Goal: Obtain resource: Download file/media

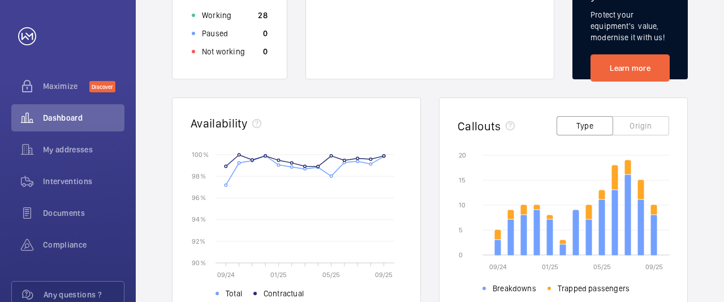
scroll to position [263, 0]
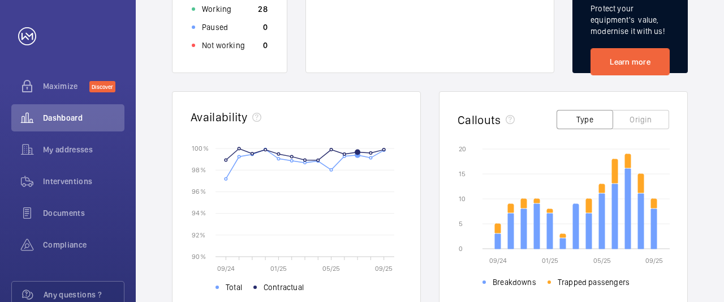
click at [643, 121] on button "Origin" at bounding box center [641, 119] width 57 height 19
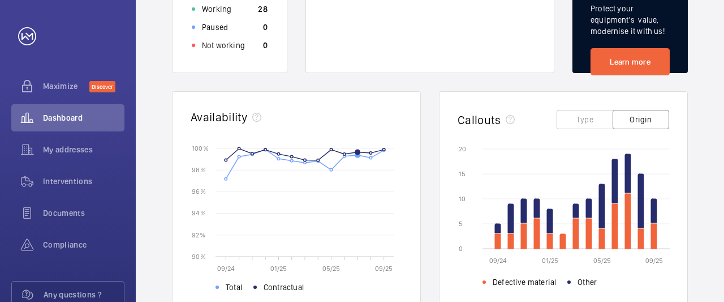
click at [585, 121] on button "Type" at bounding box center [585, 119] width 57 height 19
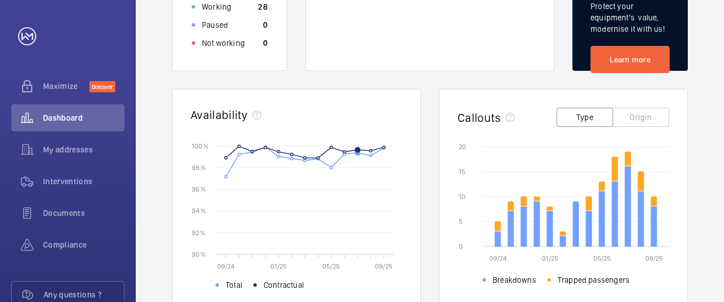
scroll to position [0, 0]
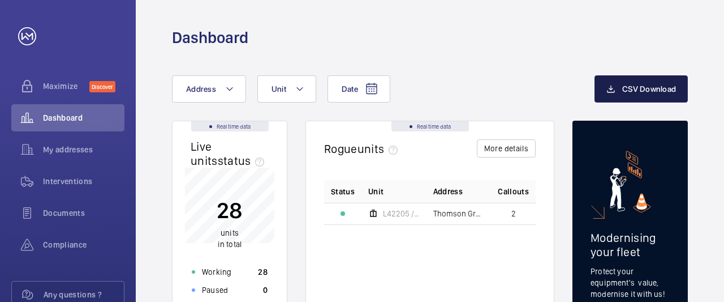
click at [644, 85] on span "CSV Download" at bounding box center [649, 88] width 54 height 9
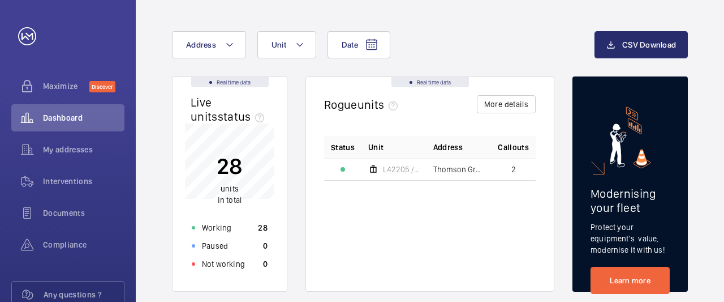
scroll to position [66, 0]
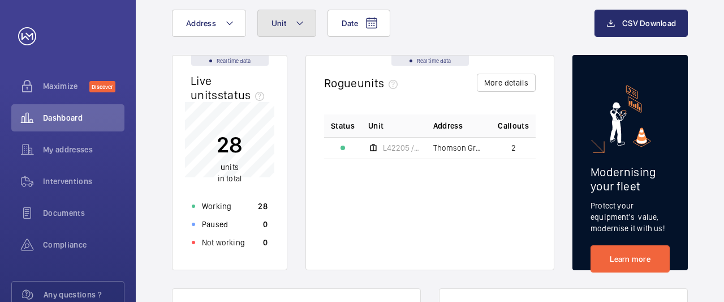
click at [305, 24] on button "Unit" at bounding box center [286, 23] width 59 height 27
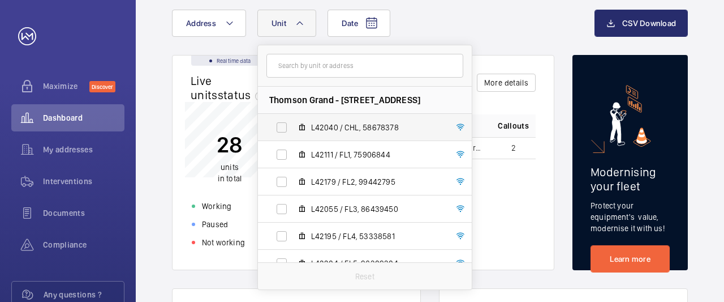
click at [319, 122] on span "L42040 / CHL, 58678378" at bounding box center [376, 127] width 131 height 11
click at [293, 122] on input "L42040 / CHL, 58678378" at bounding box center [281, 127] width 23 height 23
checkbox input "true"
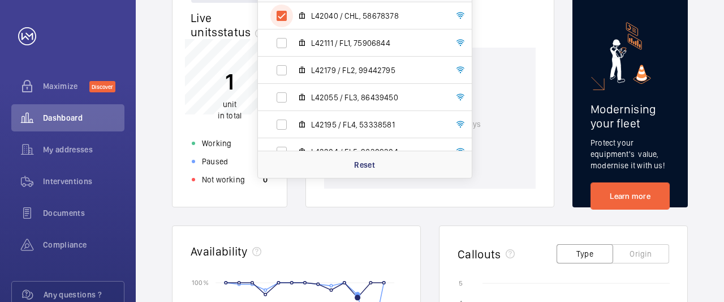
scroll to position [197, 0]
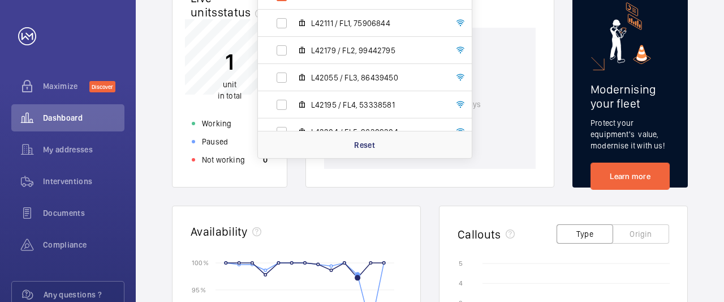
click at [550, 84] on wm-front-card-body "You have no rogue unit in the last 30 days" at bounding box center [430, 107] width 248 height 159
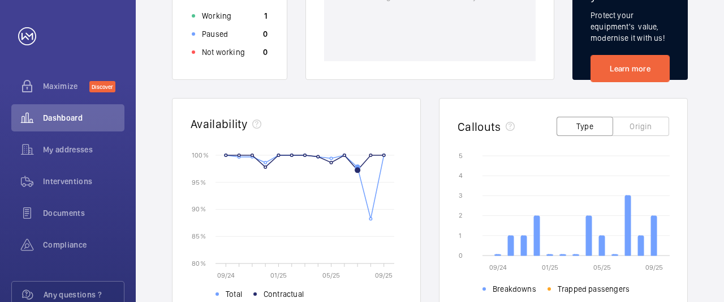
scroll to position [328, 0]
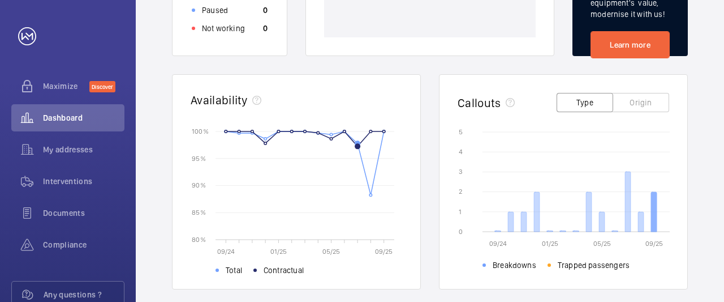
click at [653, 200] on icon at bounding box center [654, 212] width 6 height 40
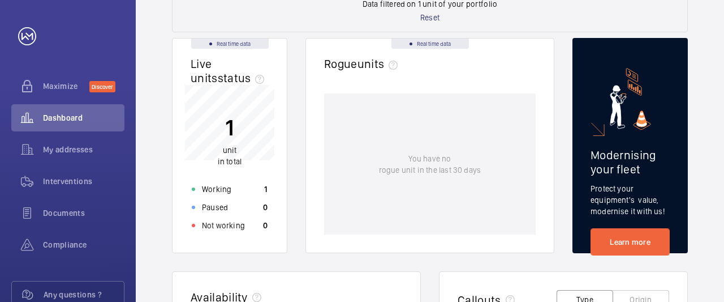
scroll to position [0, 0]
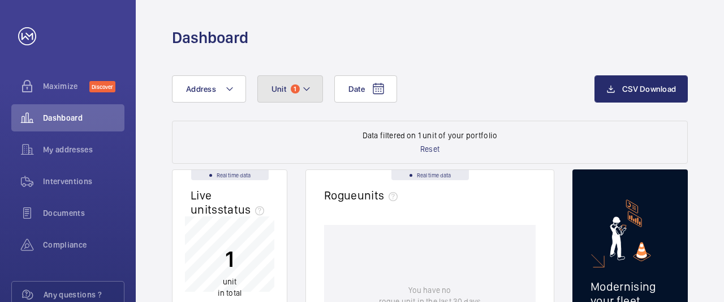
click at [309, 91] on mat-icon at bounding box center [306, 89] width 9 height 14
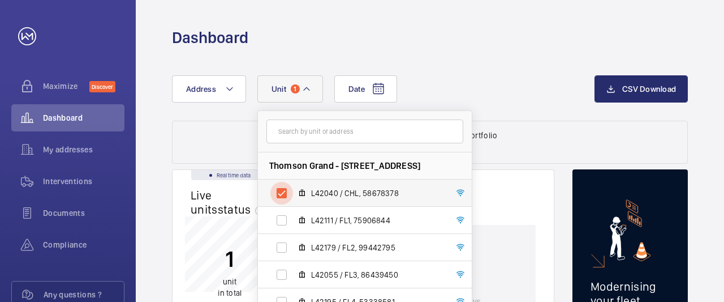
click at [282, 193] on input "L42040 / CHL, 58678378" at bounding box center [281, 193] width 23 height 23
checkbox input "false"
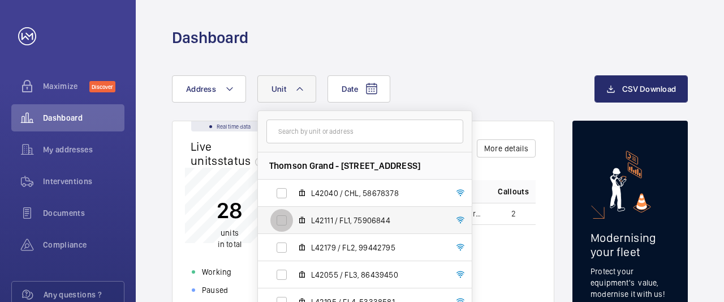
click at [281, 220] on input "L42111 / FL1, 75906844" at bounding box center [281, 220] width 23 height 23
checkbox input "true"
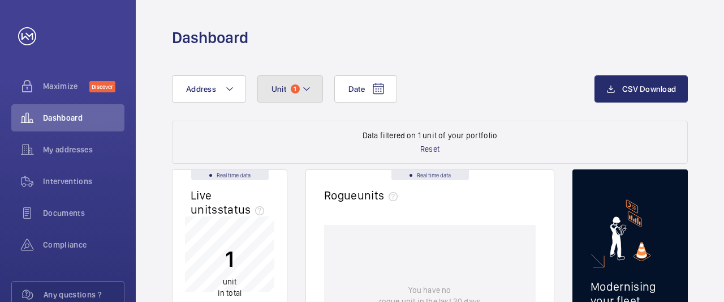
click at [306, 90] on mat-icon at bounding box center [306, 89] width 9 height 14
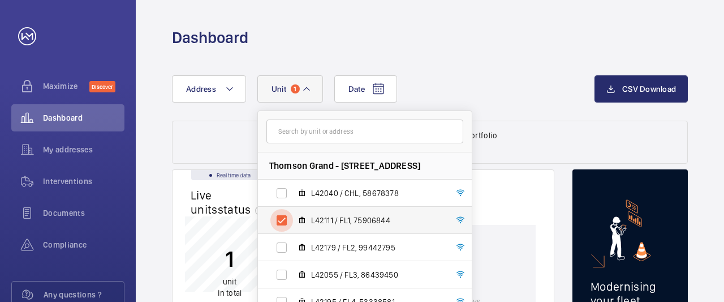
click at [277, 218] on input "L42111 / FL1, 75906844" at bounding box center [281, 220] width 23 height 23
checkbox input "false"
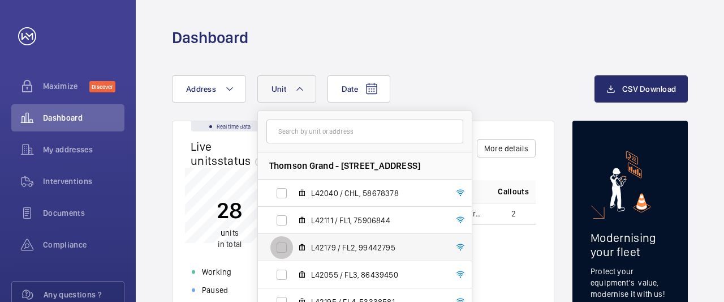
click at [282, 246] on input "L42179 / FL2, 99442795" at bounding box center [281, 247] width 23 height 23
checkbox input "true"
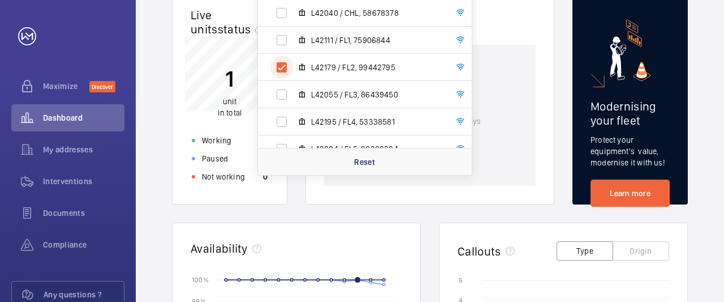
scroll to position [197, 0]
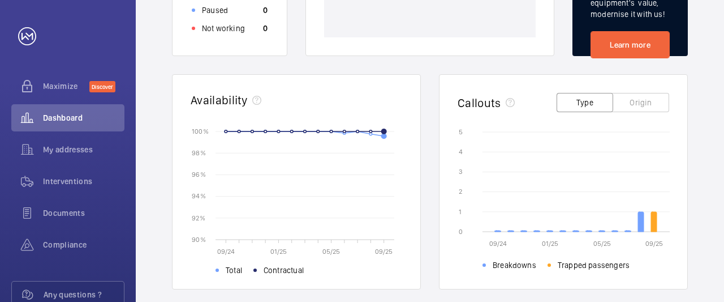
scroll to position [0, 0]
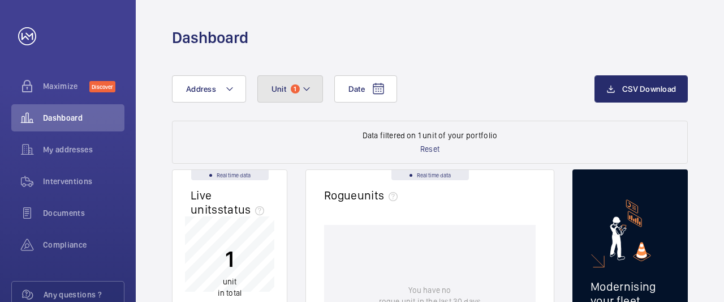
click at [305, 91] on mat-icon at bounding box center [306, 89] width 9 height 14
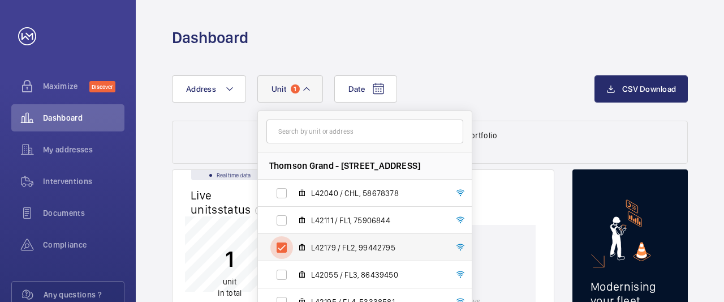
click at [280, 246] on input "L42179 / FL2, 99442795" at bounding box center [281, 247] width 23 height 23
checkbox input "false"
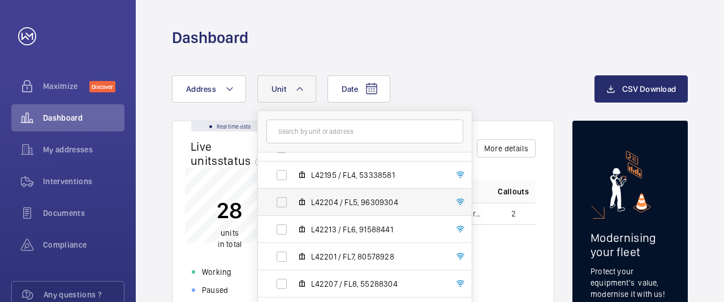
scroll to position [123, 0]
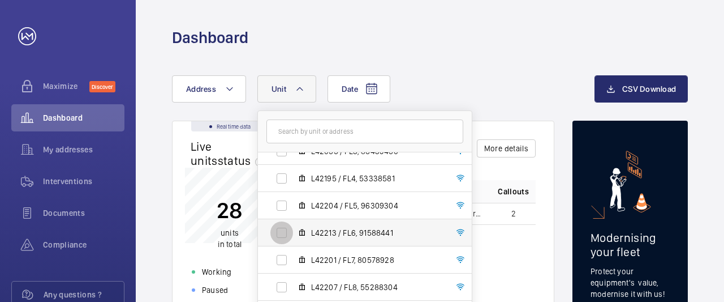
click at [282, 231] on input "L42213 / FL6, 91588441" at bounding box center [281, 232] width 23 height 23
checkbox input "true"
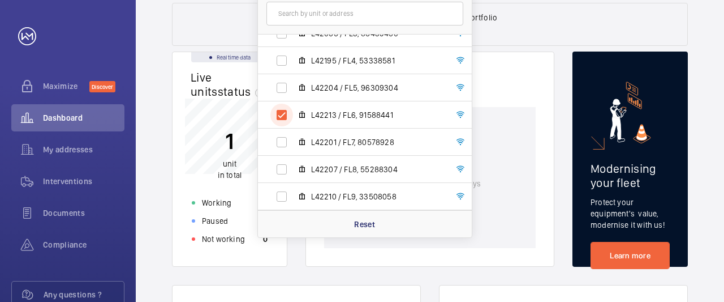
scroll to position [131, 0]
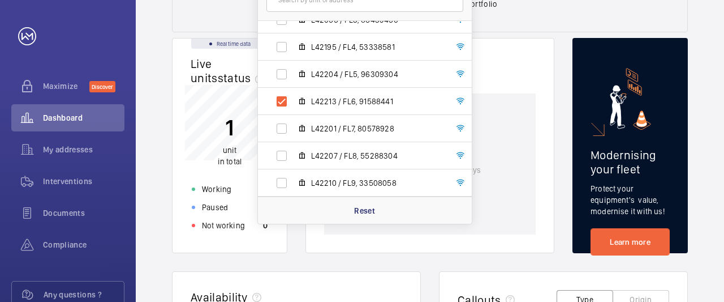
click at [541, 143] on wm-front-card-body "You have no rogue unit in the last 30 days" at bounding box center [430, 172] width 248 height 159
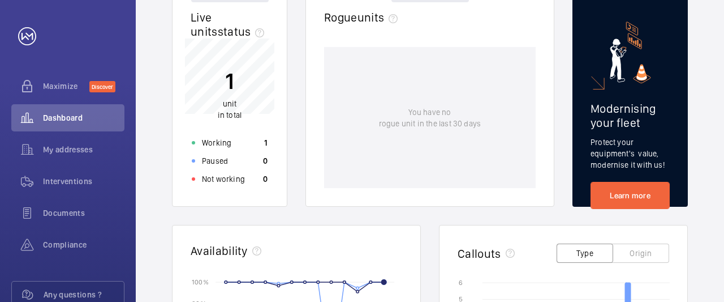
scroll to position [0, 0]
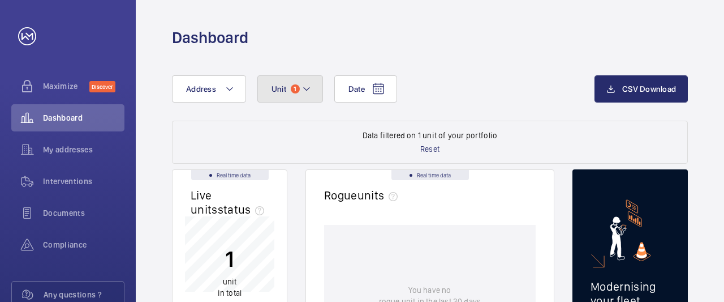
click at [304, 88] on mat-icon at bounding box center [306, 89] width 9 height 14
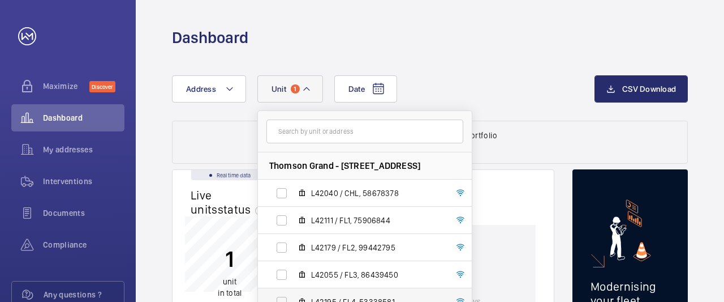
scroll to position [123, 0]
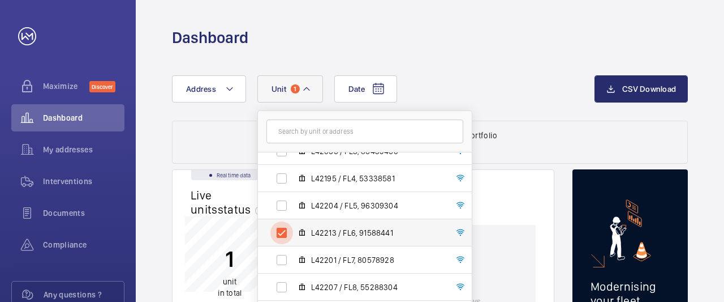
click at [281, 231] on input "L42213 / FL6, 91588441" at bounding box center [281, 232] width 23 height 23
checkbox input "false"
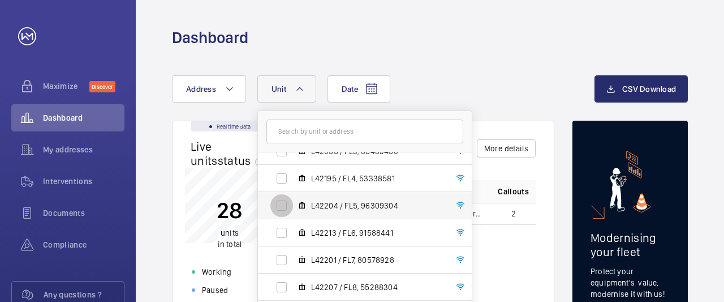
click at [278, 204] on input "L42204 / FL5, 96309304" at bounding box center [281, 205] width 23 height 23
checkbox input "true"
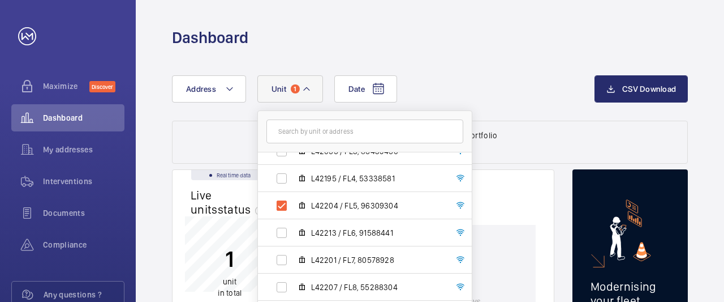
click at [564, 148] on wm-front-dashboard-filters-results "Data filtered on 1 unit of your portfolio Reset" at bounding box center [430, 142] width 516 height 43
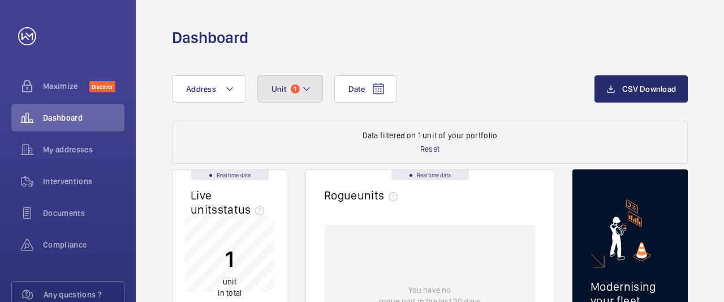
click at [307, 91] on mat-icon at bounding box center [306, 89] width 9 height 14
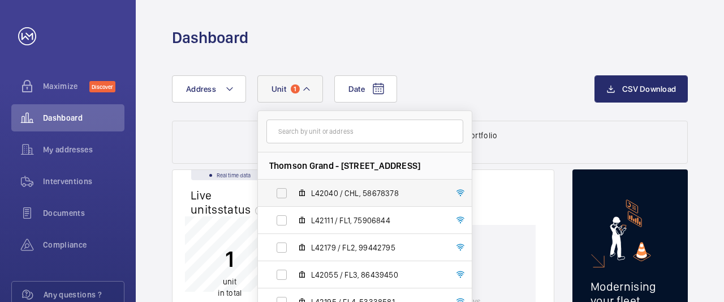
scroll to position [123, 0]
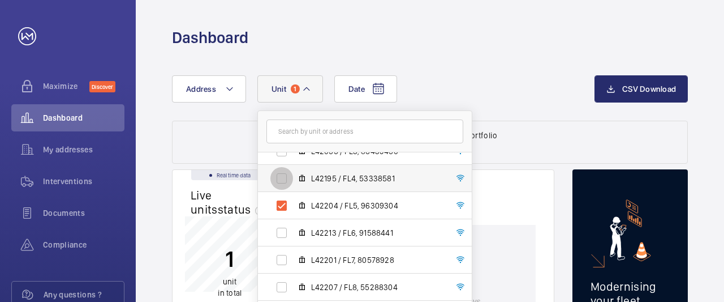
click at [278, 175] on input "L42195 / FL4, 53338581" at bounding box center [281, 178] width 23 height 23
checkbox input "true"
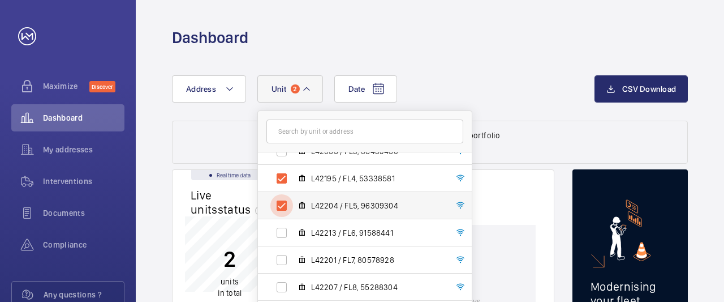
click at [277, 203] on input "L42204 / FL5, 96309304" at bounding box center [281, 205] width 23 height 23
checkbox input "false"
click at [305, 89] on mat-icon at bounding box center [306, 89] width 9 height 14
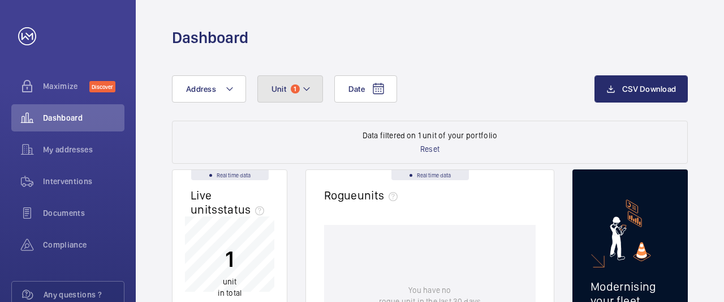
click at [305, 89] on mat-icon at bounding box center [306, 89] width 9 height 14
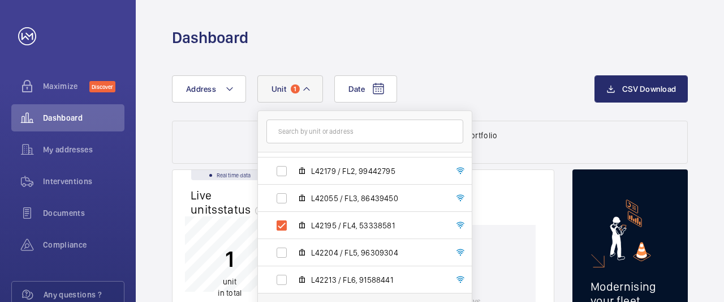
scroll to position [58, 0]
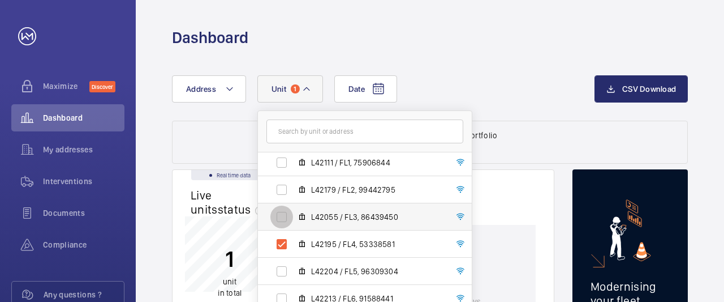
click at [282, 213] on input "L42055 / FL3, 86439450" at bounding box center [281, 216] width 23 height 23
checkbox input "true"
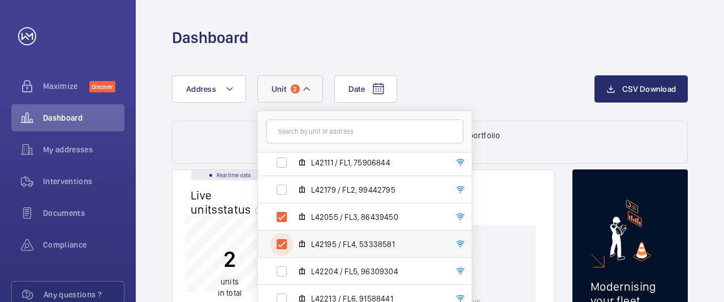
click at [281, 244] on input "L42195 / FL4, 53338581" at bounding box center [281, 244] width 23 height 23
checkbox input "false"
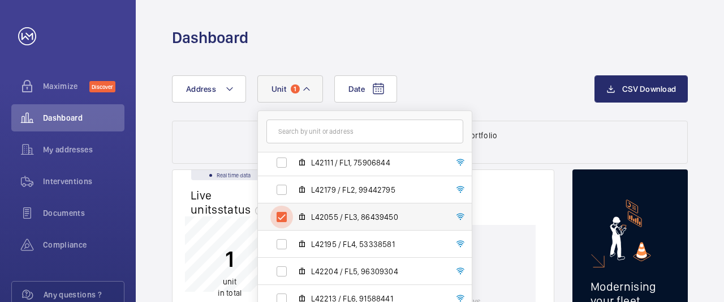
click at [279, 214] on input "L42055 / FL3, 86439450" at bounding box center [281, 216] width 23 height 23
checkbox input "false"
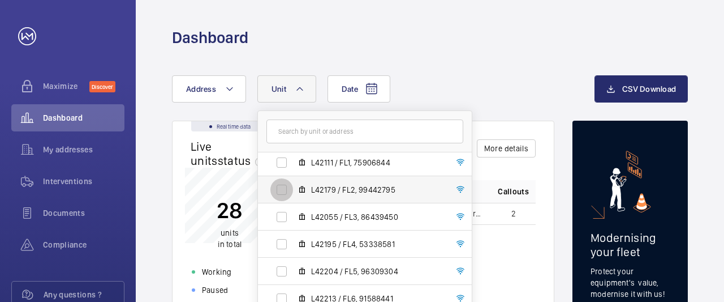
click at [278, 187] on input "L42179 / FL2, 99442795" at bounding box center [281, 189] width 23 height 23
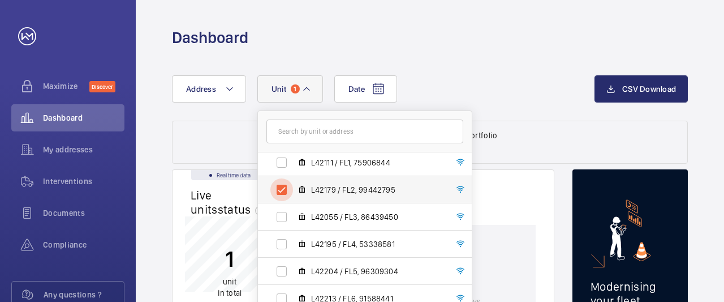
click at [283, 189] on input "L42179 / FL2, 99442795" at bounding box center [281, 189] width 23 height 23
checkbox input "false"
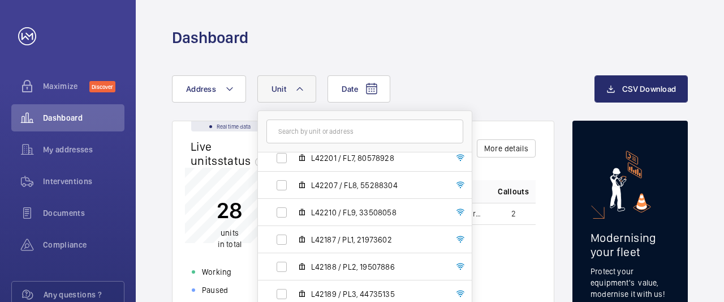
scroll to position [255, 0]
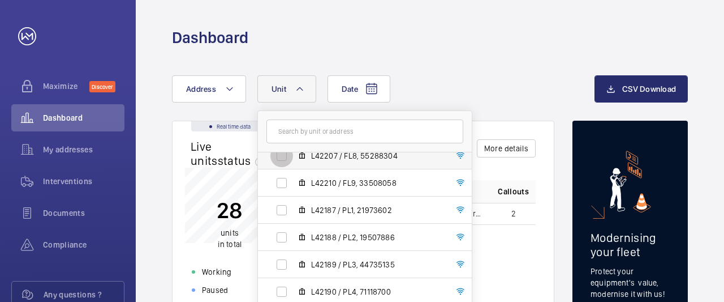
click at [281, 157] on input "L42207 / FL8, 55288304" at bounding box center [281, 155] width 23 height 23
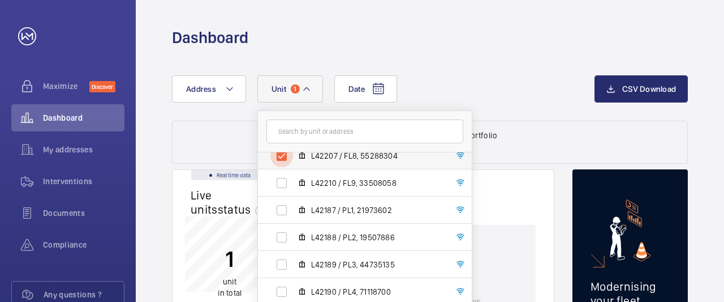
click at [278, 154] on input "L42207 / FL8, 55288304" at bounding box center [281, 155] width 23 height 23
checkbox input "false"
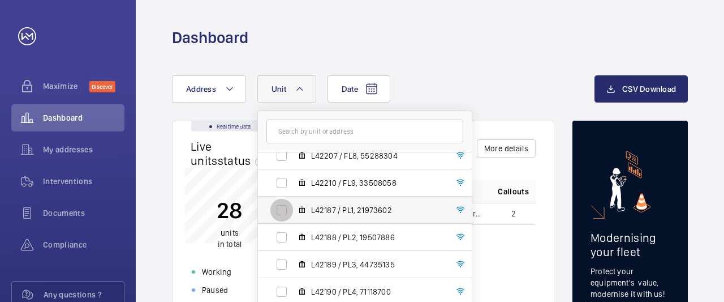
click at [280, 209] on input "L42187 / PL1, 21973602" at bounding box center [281, 210] width 23 height 23
checkbox input "true"
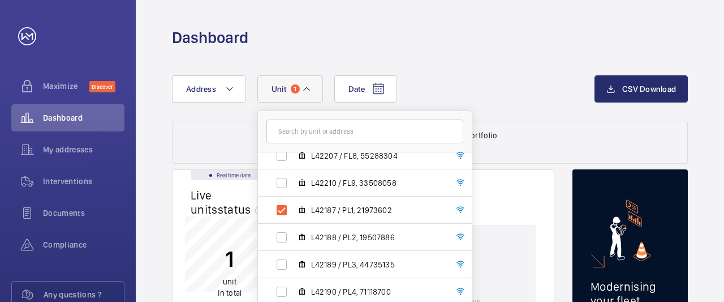
click at [565, 140] on wm-front-dashboard-filters-results "Data filtered on 1 unit of your portfolio Reset" at bounding box center [430, 142] width 516 height 43
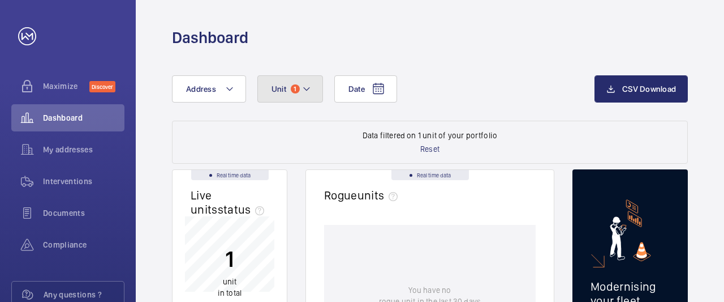
click at [304, 89] on mat-icon at bounding box center [306, 89] width 9 height 14
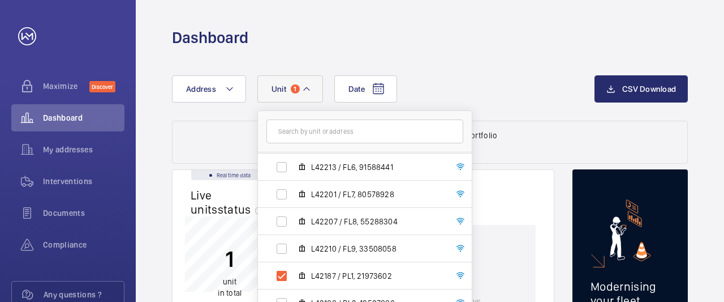
scroll to position [255, 0]
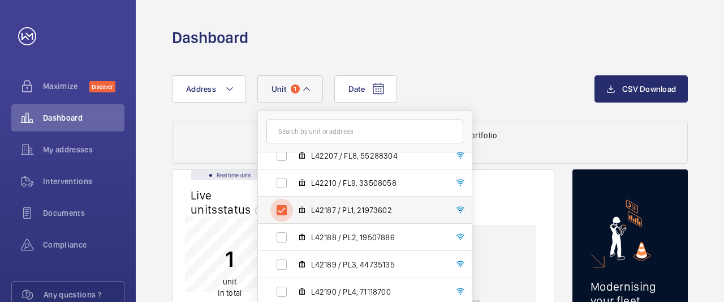
click at [281, 205] on input "L42187 / PL1, 21973602" at bounding box center [281, 210] width 23 height 23
checkbox input "false"
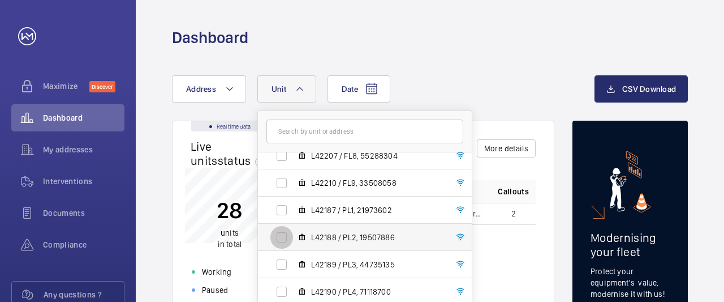
click at [281, 238] on input "L42188 / PL2, 19507886" at bounding box center [281, 237] width 23 height 23
checkbox input "true"
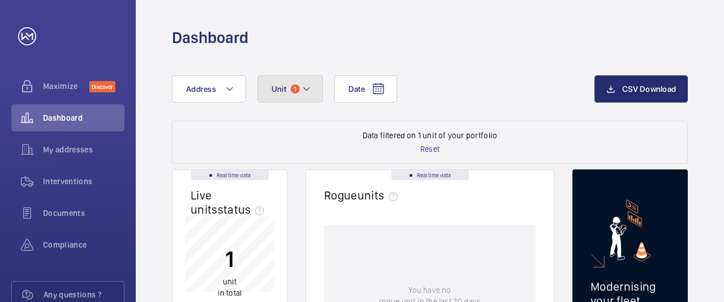
click at [304, 90] on mat-icon at bounding box center [306, 89] width 9 height 14
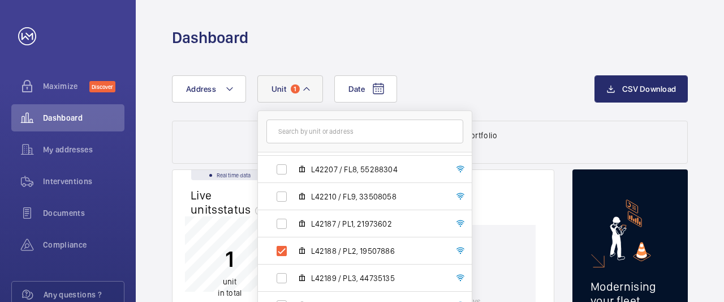
scroll to position [255, 0]
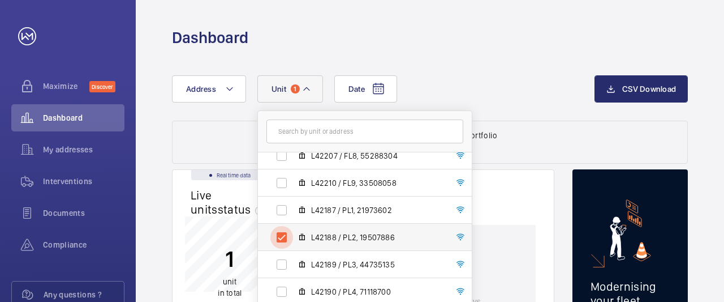
click at [280, 234] on input "L42188 / PL2, 19507886" at bounding box center [281, 237] width 23 height 23
checkbox input "false"
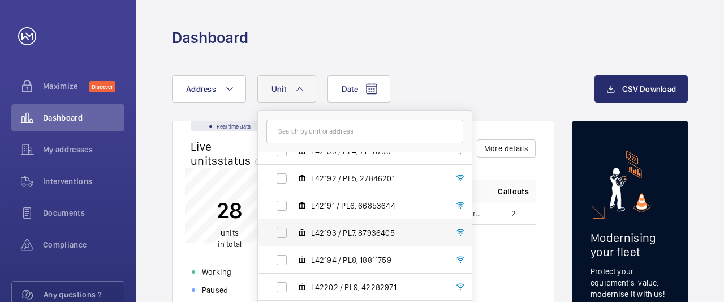
scroll to position [592, 0]
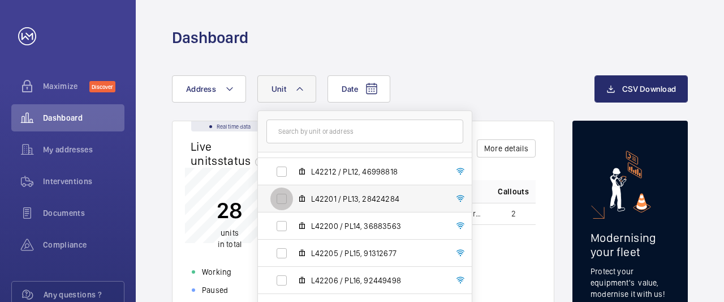
click at [281, 200] on input "L42201 / PL13, 28424284" at bounding box center [281, 198] width 23 height 23
checkbox input "true"
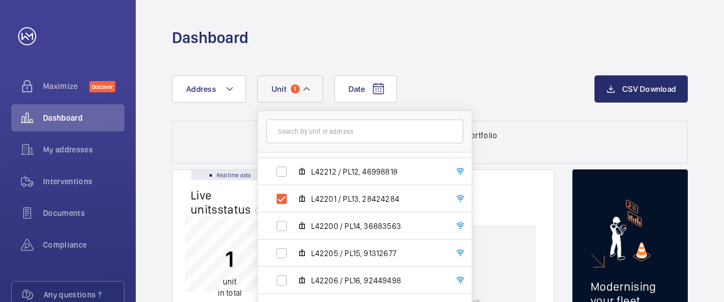
click at [553, 127] on wm-front-dashboard-filters-results "Data filtered on 1 unit of your portfolio Reset" at bounding box center [430, 142] width 516 height 43
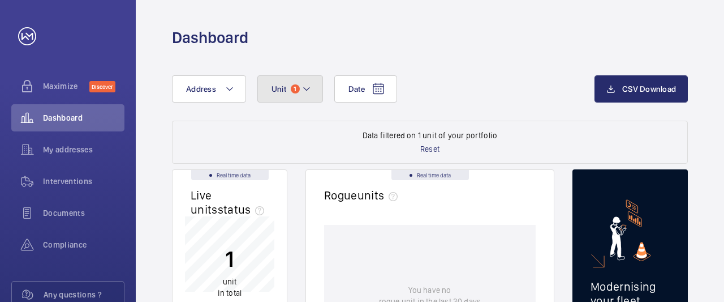
click at [308, 91] on mat-icon at bounding box center [306, 89] width 9 height 14
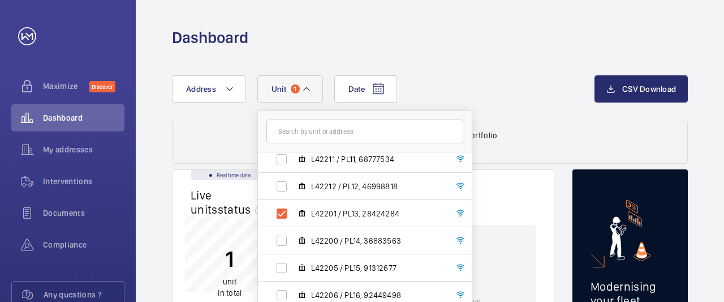
scroll to position [583, 0]
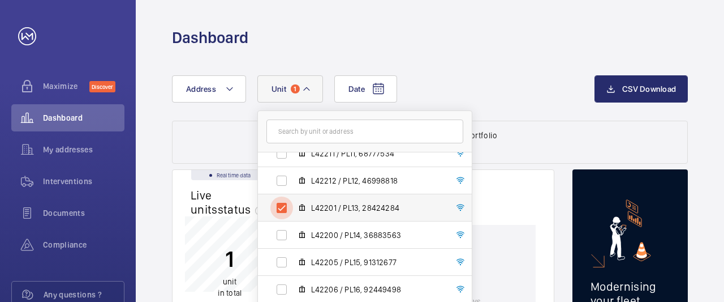
click at [281, 206] on input "L42201 / PL13, 28424284" at bounding box center [281, 207] width 23 height 23
checkbox input "false"
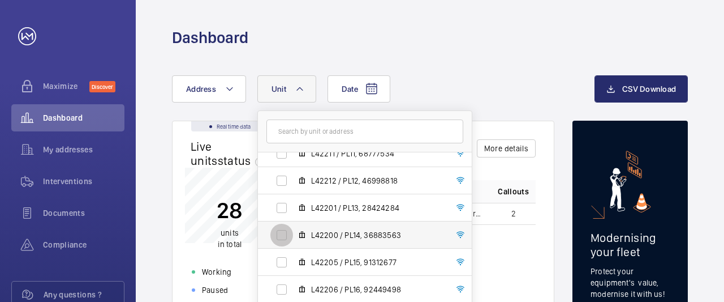
click at [279, 235] on input "L42200 / PL14, 36883563" at bounding box center [281, 234] width 23 height 23
checkbox input "true"
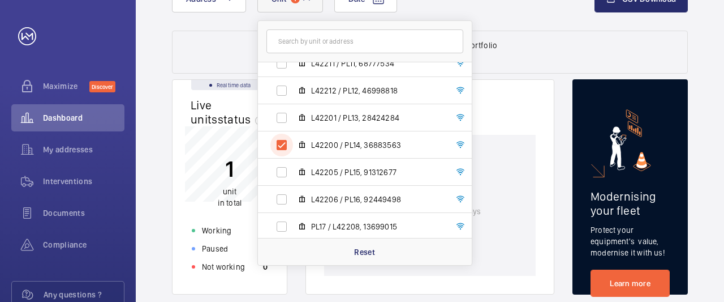
scroll to position [197, 0]
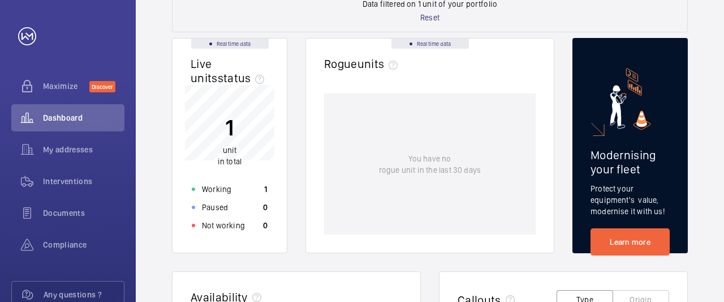
scroll to position [0, 0]
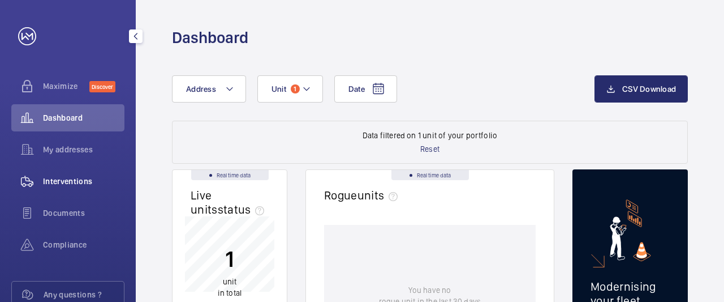
click at [70, 177] on span "Interventions" at bounding box center [83, 180] width 81 height 11
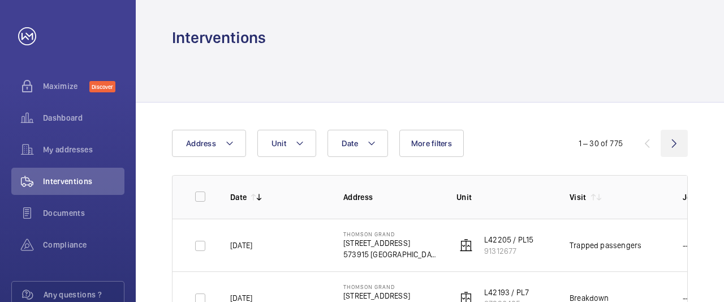
click at [670, 142] on wm-front-icon-button at bounding box center [674, 143] width 27 height 27
click at [670, 141] on wm-front-icon-button at bounding box center [674, 143] width 27 height 27
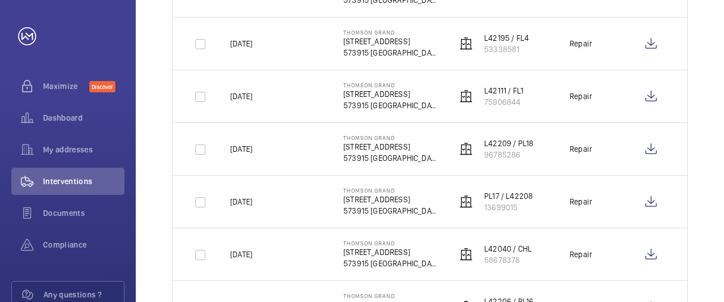
scroll to position [1050, 0]
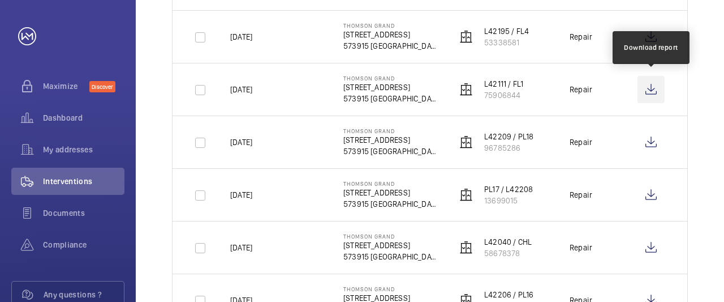
click at [650, 87] on wm-front-icon-button at bounding box center [651, 89] width 27 height 27
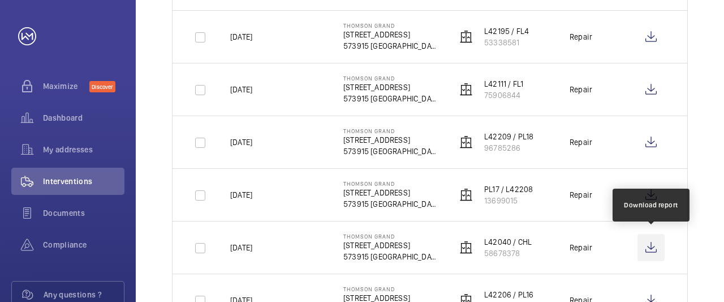
click at [649, 241] on wm-front-icon-button at bounding box center [651, 247] width 27 height 27
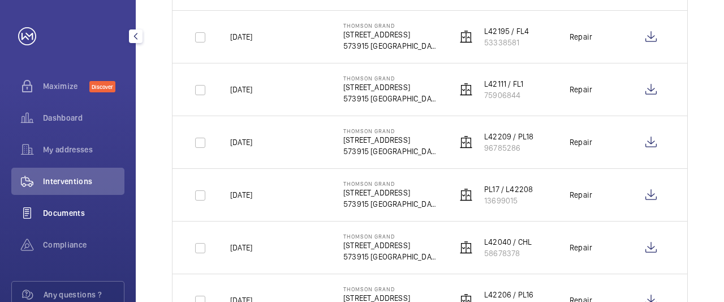
click at [64, 212] on span "Documents" at bounding box center [83, 212] width 81 height 11
